Goal: Navigation & Orientation: Go to known website

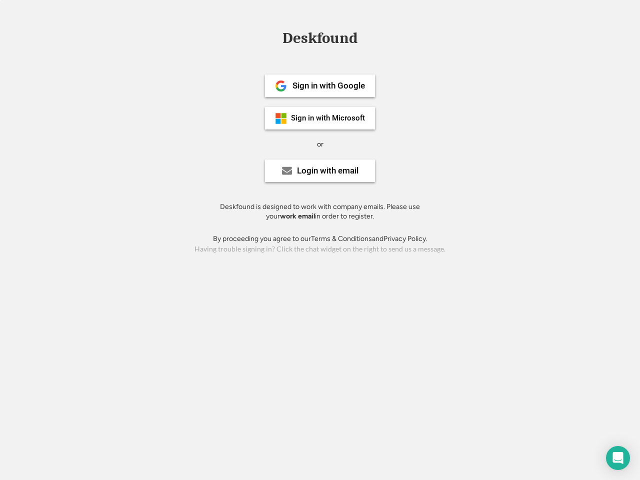
click at [320, 143] on div "or" at bounding box center [320, 144] width 6 height 10
click at [320, 40] on div "Deskfound" at bounding box center [319, 37] width 85 height 15
click at [274, 38] on div "Deskfound" at bounding box center [320, 39] width 640 height 19
click at [320, 40] on div "Deskfound" at bounding box center [319, 37] width 85 height 15
click at [320, 144] on div "or" at bounding box center [320, 144] width 6 height 10
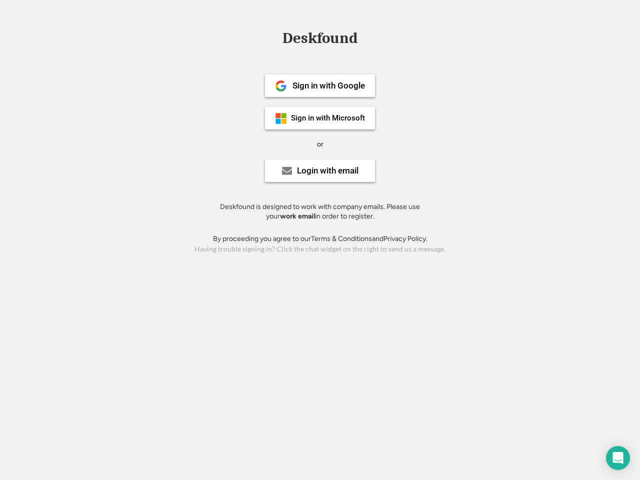
click at [320, 85] on div "Sign in with Google" at bounding box center [328, 85] width 72 height 8
click at [328, 85] on div "Sign in with Google" at bounding box center [328, 85] width 72 height 8
click at [281, 86] on img at bounding box center [281, 86] width 12 height 12
click at [320, 118] on div "Sign in with Microsoft" at bounding box center [328, 117] width 74 height 7
click at [328, 118] on div "Sign in with Microsoft" at bounding box center [328, 117] width 74 height 7
